Goal: Task Accomplishment & Management: Complete application form

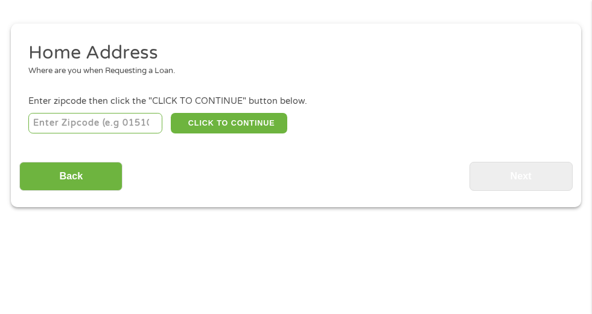
scroll to position [187, 0]
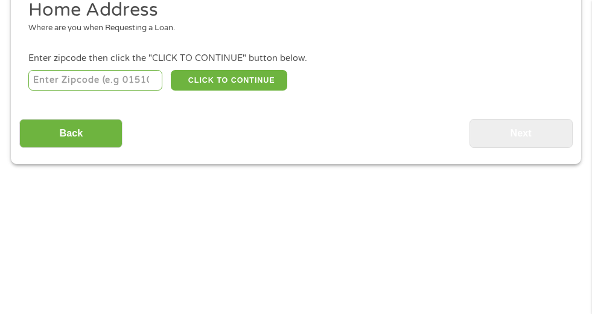
click at [118, 78] on input "number" at bounding box center [95, 80] width 134 height 21
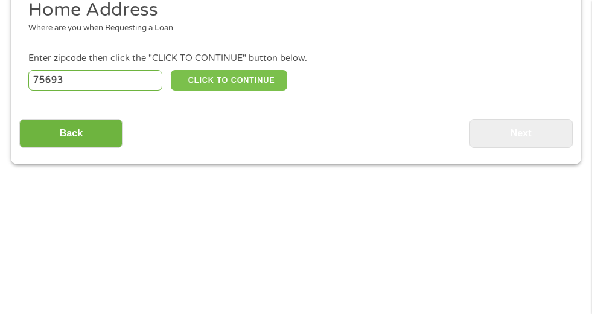
type input "75693"
click at [218, 78] on button "CLICK TO CONTINUE" at bounding box center [229, 80] width 116 height 21
type input "75693"
type input "White Oak"
select select "[US_STATE]"
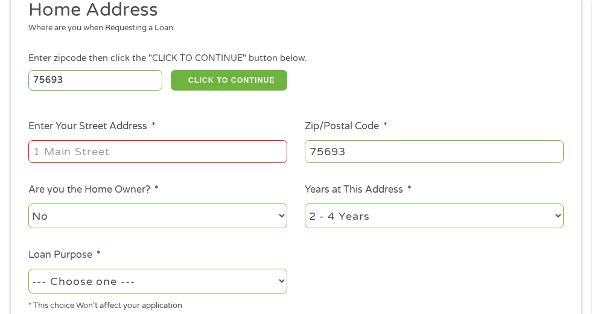
click at [133, 149] on input "Enter Your Street Address *" at bounding box center [157, 151] width 259 height 23
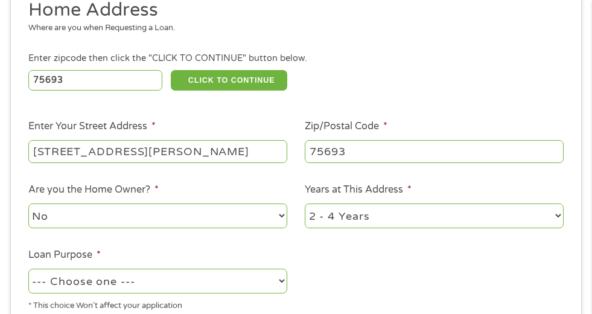
type input "[STREET_ADDRESS][PERSON_NAME]"
select select "yes"
select select "60months"
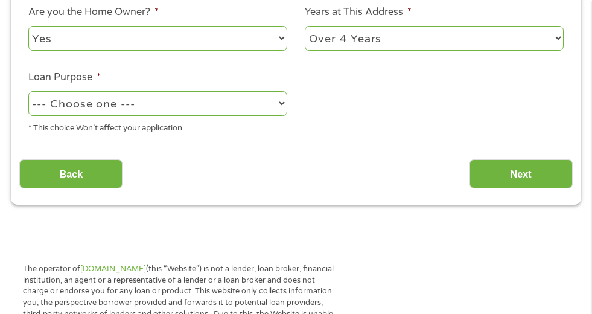
scroll to position [368, 0]
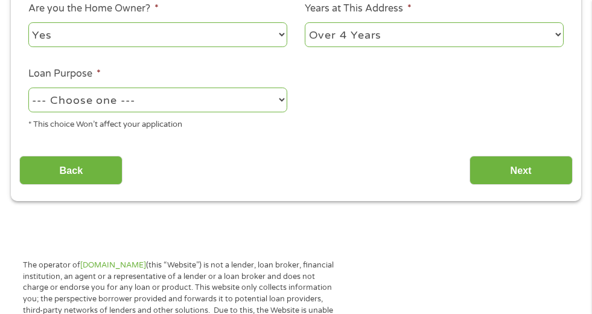
click at [90, 95] on select "--- Choose one --- Pay Bills Debt Consolidation Home Improvement Major Purchase…" at bounding box center [157, 99] width 259 height 25
select select "shorttermcash"
click at [28, 87] on select "--- Choose one --- Pay Bills Debt Consolidation Home Improvement Major Purchase…" at bounding box center [157, 99] width 259 height 25
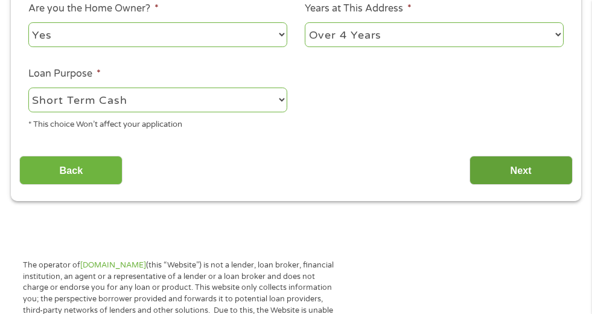
click at [521, 166] on input "Next" at bounding box center [520, 171] width 103 height 30
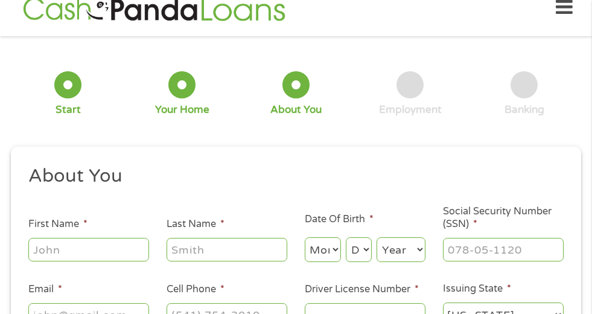
scroll to position [6, 0]
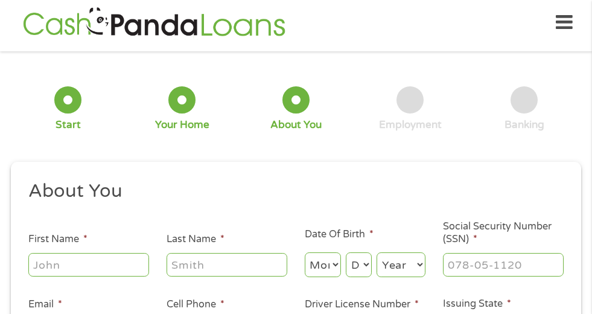
click at [75, 259] on input "First Name *" at bounding box center [88, 264] width 121 height 23
type input "[PERSON_NAME]"
select select "4"
select select "1"
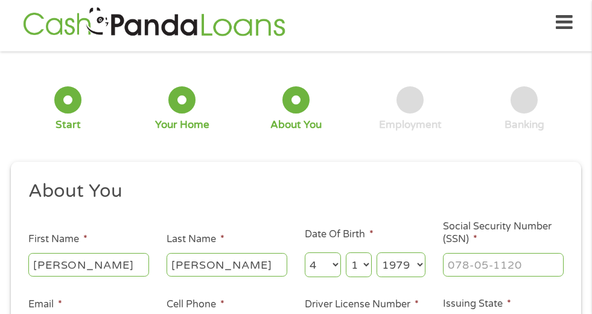
select select "1977"
type input "464-41-6485"
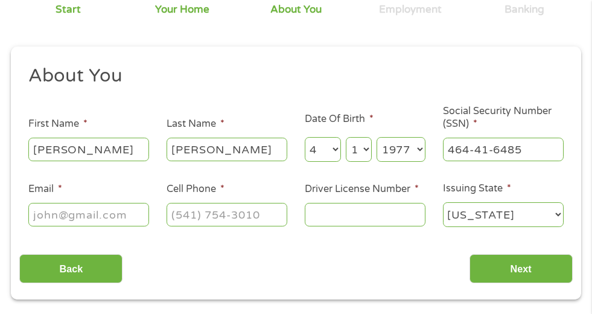
scroll to position [127, 0]
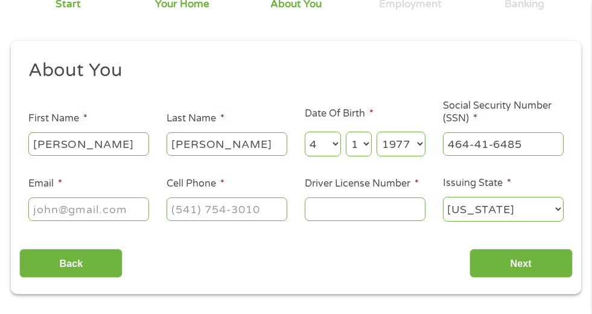
click at [125, 212] on input "Email *" at bounding box center [88, 208] width 121 height 23
type input "[EMAIL_ADDRESS][DOMAIN_NAME]"
type input "[PHONE_NUMBER]"
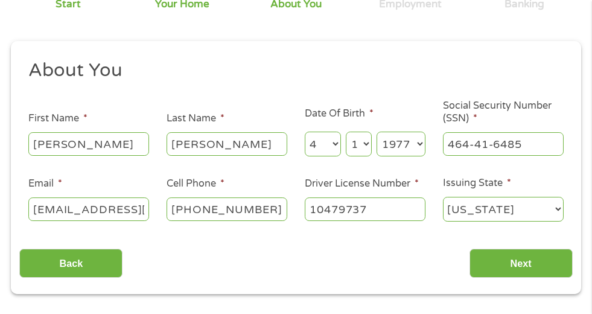
type input "10479737"
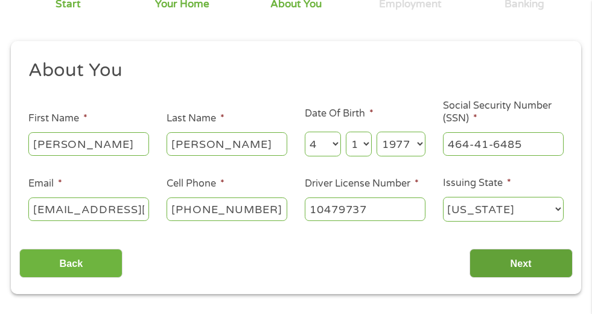
click at [481, 256] on input "Next" at bounding box center [520, 264] width 103 height 30
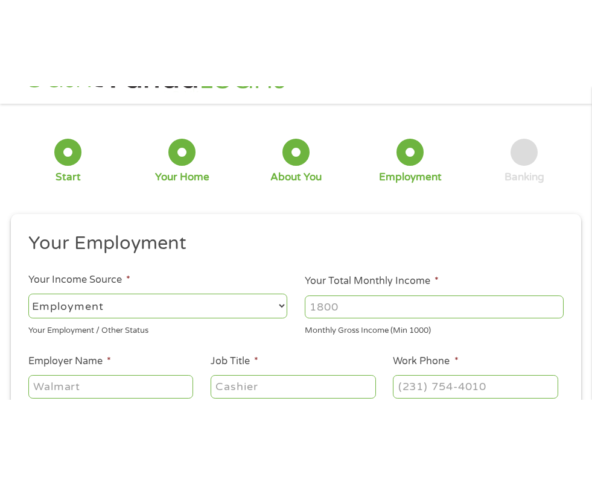
scroll to position [6, 0]
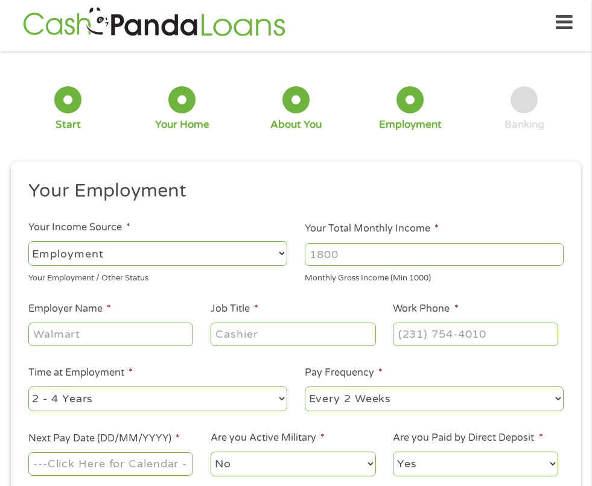
click at [355, 252] on input "Your Total Monthly Income *" at bounding box center [434, 254] width 259 height 23
type input "6500"
click at [102, 313] on input "Employer Name *" at bounding box center [110, 334] width 165 height 23
type input "altice [GEOGRAPHIC_DATA]"
type input "sales"
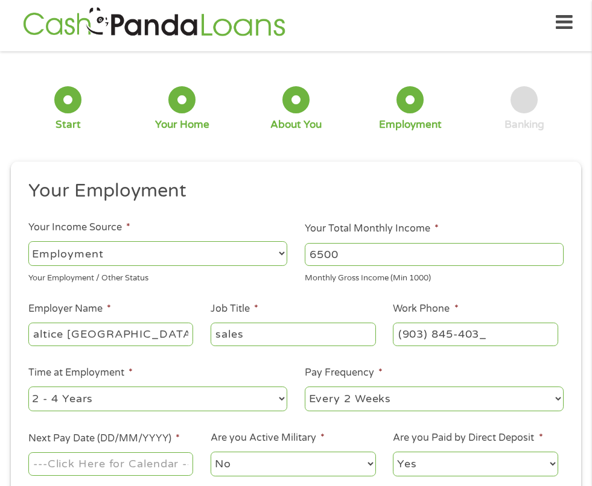
type input "[PHONE_NUMBER]"
click at [84, 313] on select "--- Choose one --- 1 Year or less 1 - 2 Years 2 - 4 Years Over 4 Years" at bounding box center [157, 399] width 259 height 25
select select "60months"
click at [28, 313] on select "--- Choose one --- 1 Year or less 1 - 2 Years 2 - 4 Years Over 4 Years" at bounding box center [157, 399] width 259 height 25
click at [337, 313] on select "--- Choose one --- Every 2 Weeks Every Week Monthly Semi-Monthly" at bounding box center [434, 399] width 259 height 25
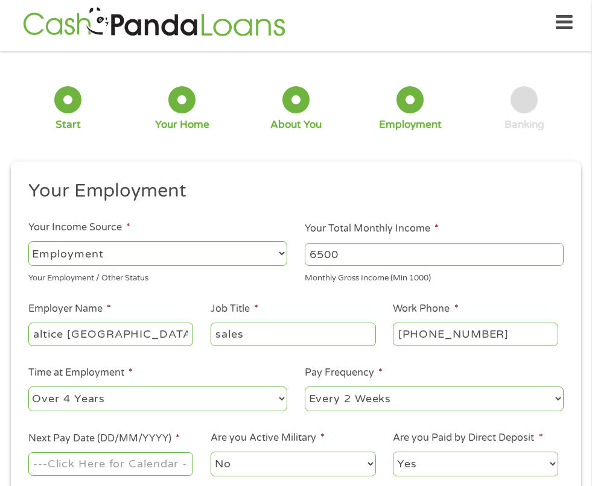
click at [264, 306] on li "Job Title * sales" at bounding box center [293, 325] width 182 height 46
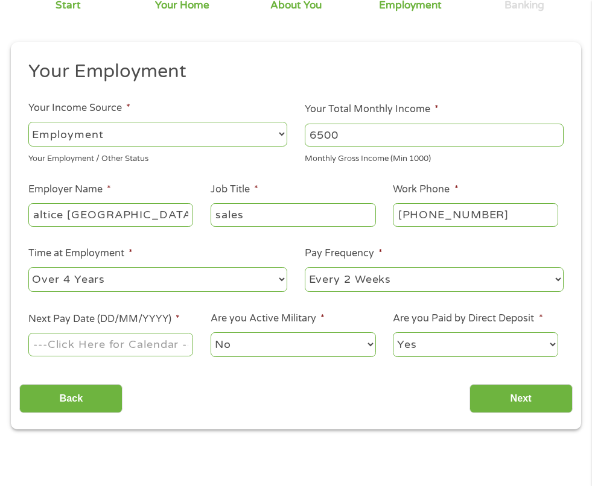
scroll to position [187, 0]
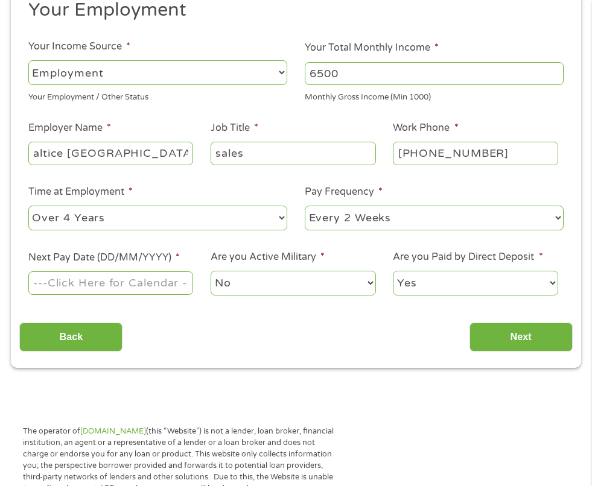
click at [132, 285] on input "Next Pay Date (DD/MM/YYYY) *" at bounding box center [110, 282] width 165 height 23
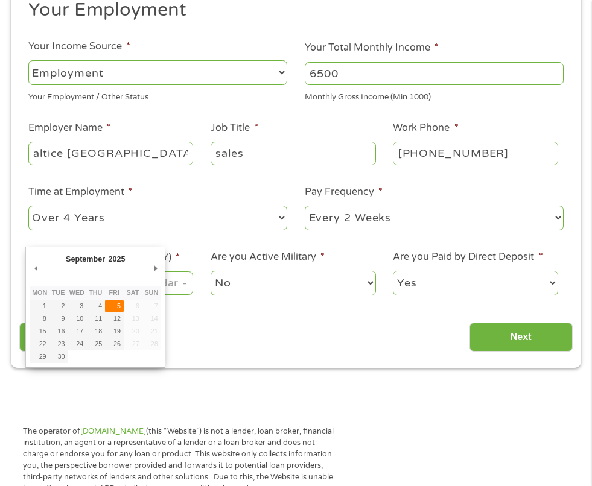
type input "[DATE]"
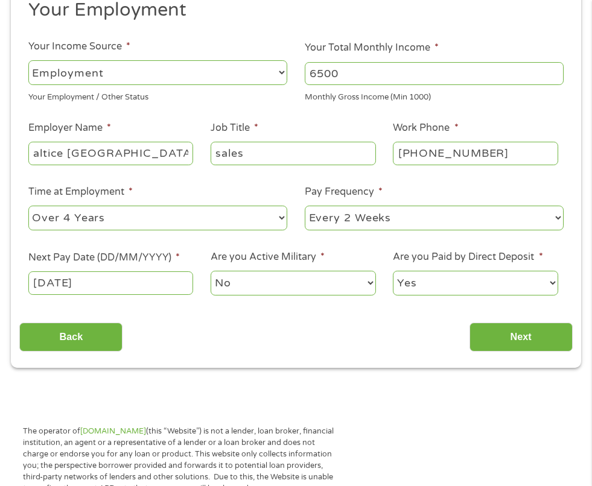
click at [428, 281] on select "Yes No" at bounding box center [475, 283] width 165 height 25
click at [505, 313] on input "Next" at bounding box center [520, 338] width 103 height 30
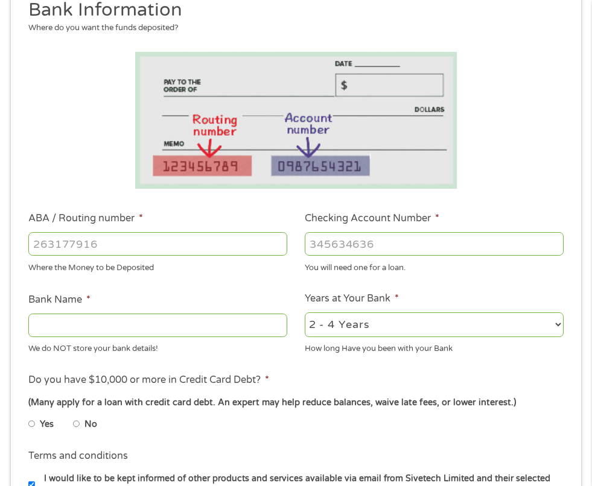
click at [118, 249] on input "ABA / Routing number *" at bounding box center [157, 243] width 259 height 23
type input "264279350"
type input "[PERSON_NAME] CREDIT UNION"
type input "264279350"
type input "120653490"
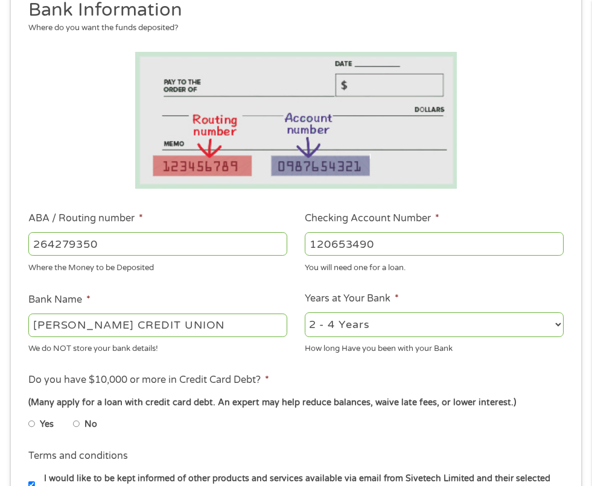
click at [328, 313] on select "2 - 4 Years 6 - 12 Months 1 - 2 Years Over 4 Years" at bounding box center [434, 324] width 259 height 25
click at [305, 312] on select "2 - 4 Years 6 - 12 Months 1 - 2 Years Over 4 Years" at bounding box center [434, 324] width 259 height 25
click at [343, 313] on select "2 - 4 Years 6 - 12 Months 1 - 2 Years Over 4 Years" at bounding box center [434, 324] width 259 height 25
select select "60months"
click at [305, 312] on select "2 - 4 Years 6 - 12 Months 1 - 2 Years Over 4 Years" at bounding box center [434, 324] width 259 height 25
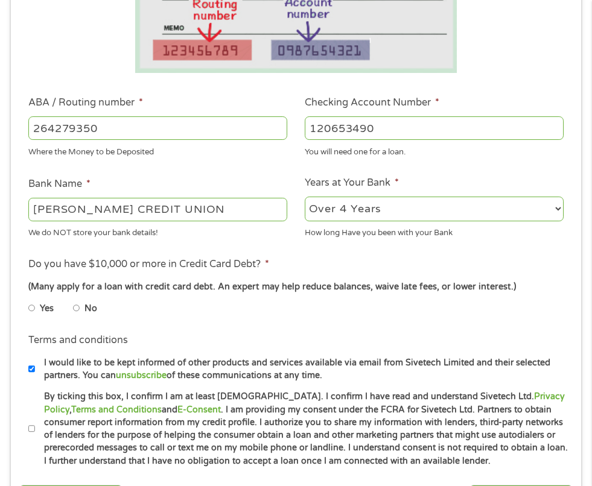
scroll to position [308, 0]
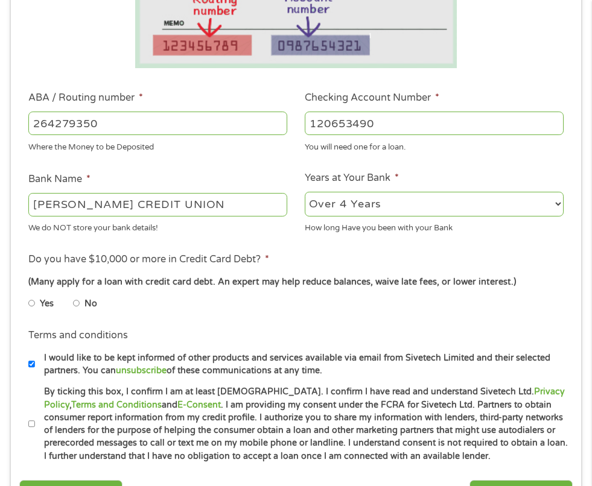
click at [77, 305] on input "No" at bounding box center [76, 303] width 7 height 19
radio input "true"
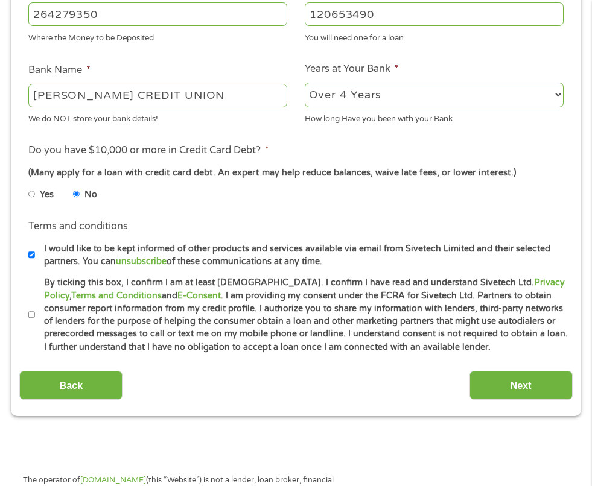
scroll to position [428, 0]
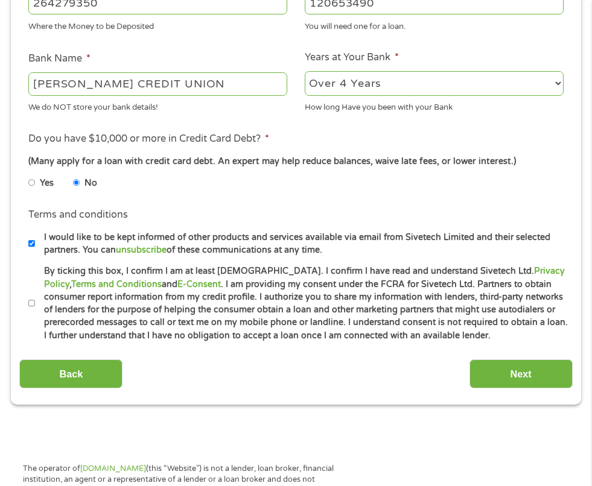
click at [33, 301] on input "By ticking this box, I confirm I am at least [DEMOGRAPHIC_DATA]. I confirm I ha…" at bounding box center [31, 303] width 7 height 19
checkbox input "true"
click at [525, 313] on input "Next" at bounding box center [520, 375] width 103 height 30
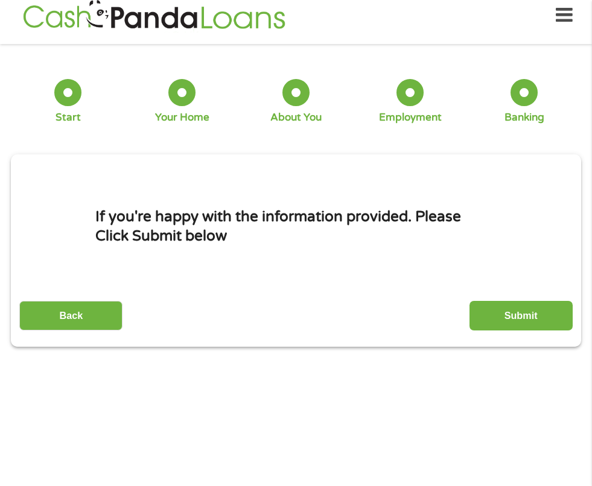
scroll to position [6, 0]
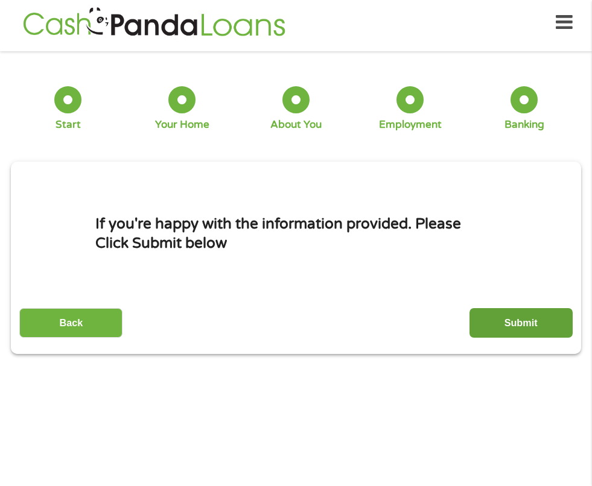
click at [521, 313] on input "Submit" at bounding box center [520, 323] width 103 height 30
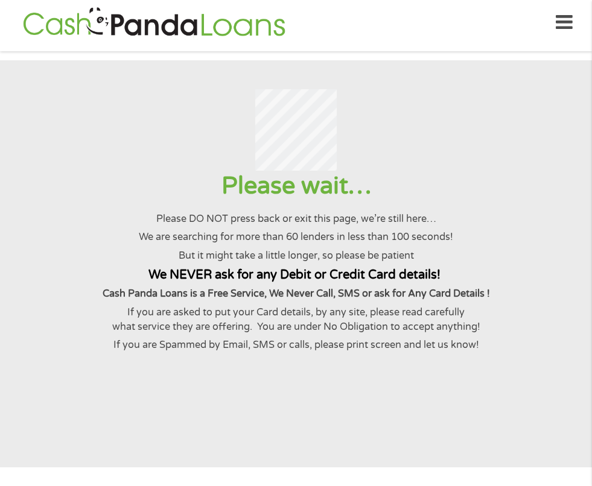
scroll to position [0, 0]
